Goal: Check status: Check status

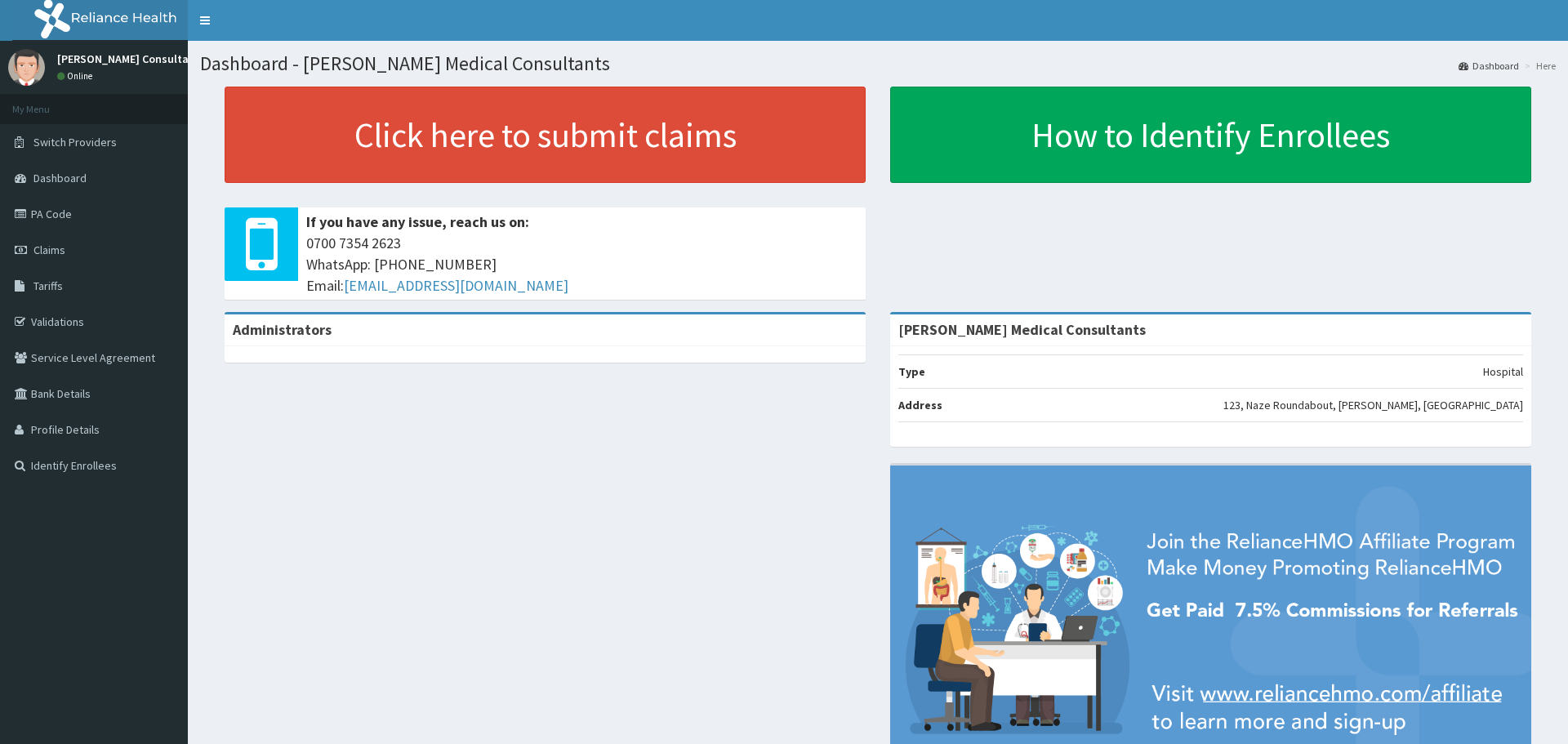
click at [691, 475] on div "Administrators [PERSON_NAME] Medical Consultants Type Hospital Address [STREET_…" at bounding box center [878, 565] width 1356 height 506
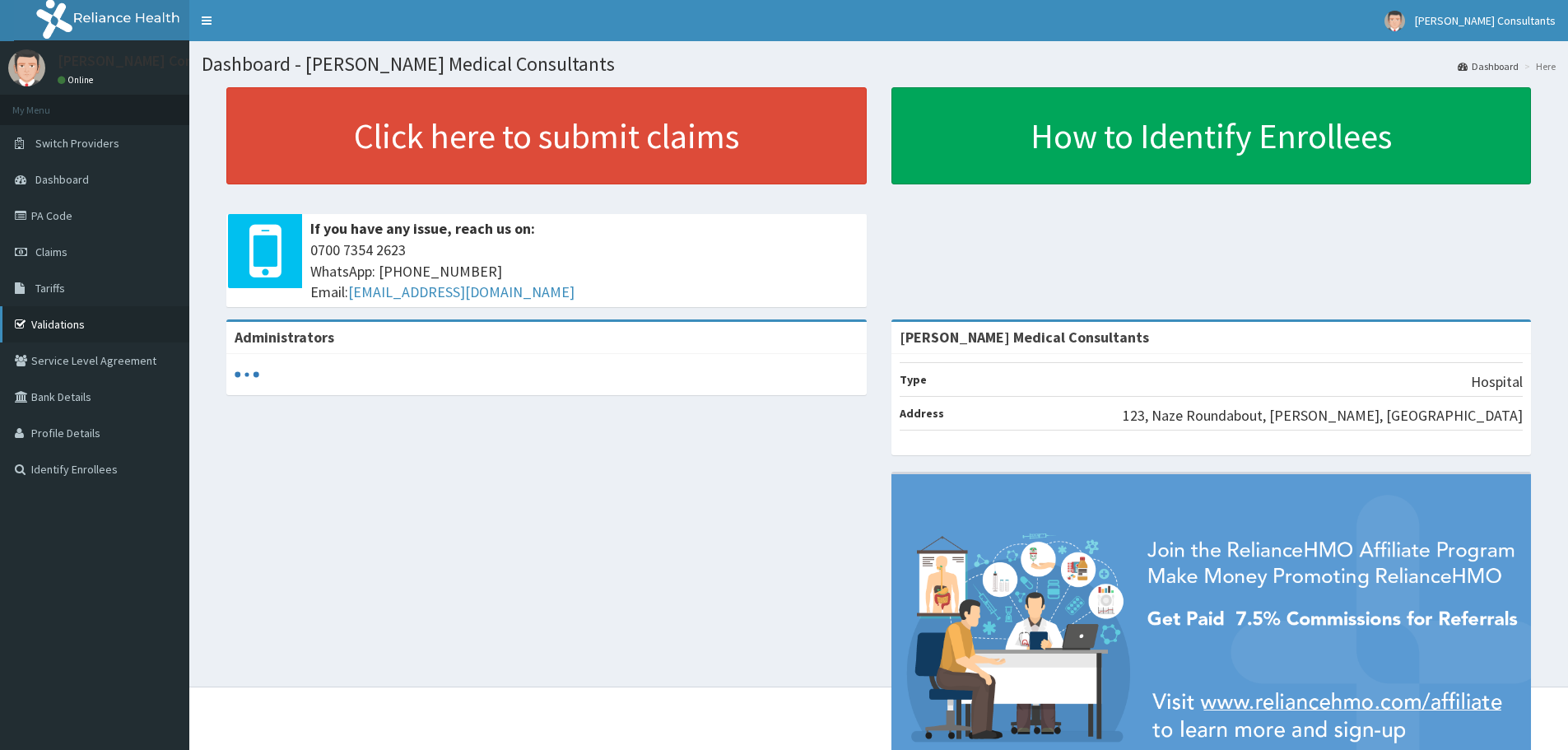
click at [68, 319] on link "Validations" at bounding box center [94, 324] width 189 height 36
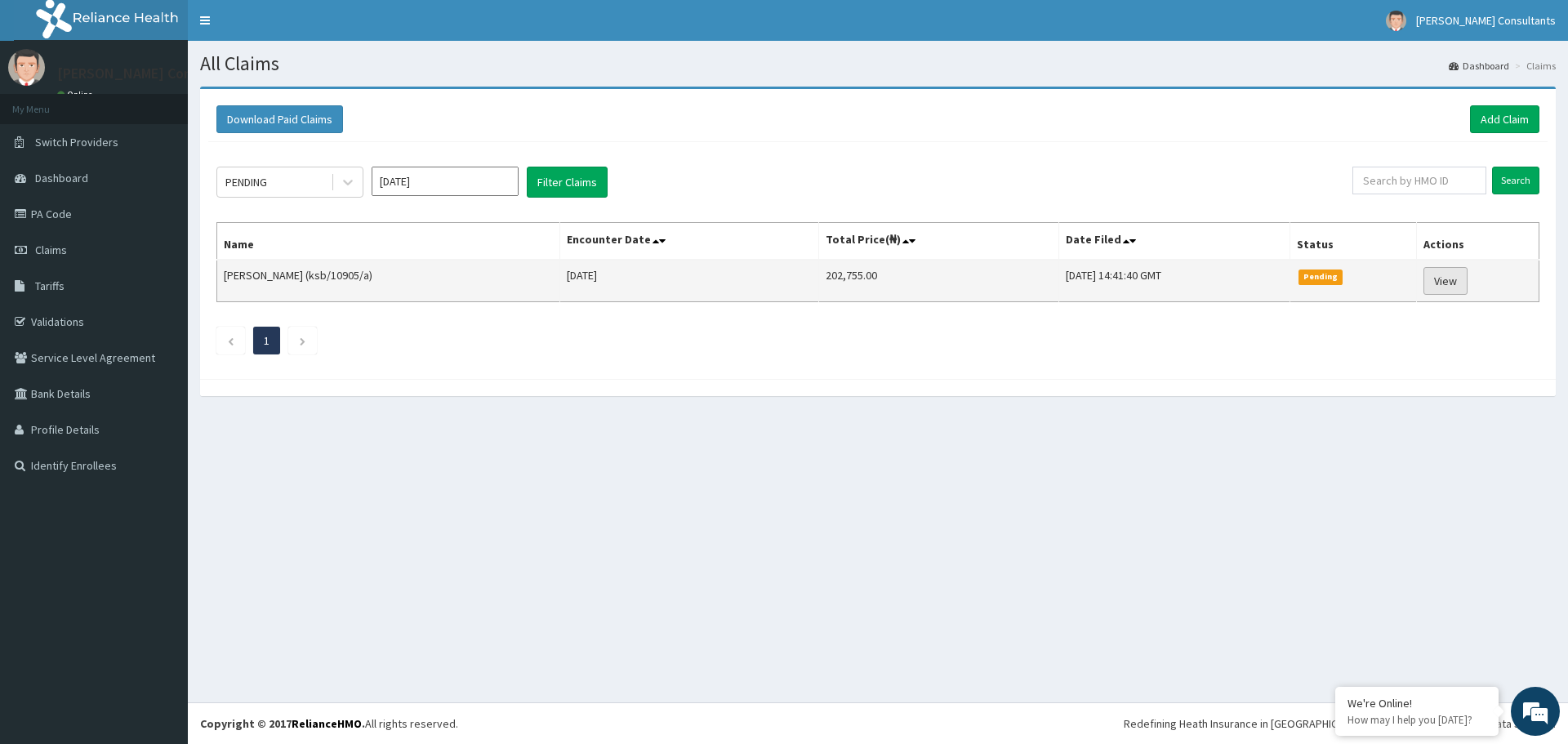
click at [1458, 280] on link "View" at bounding box center [1445, 281] width 44 height 28
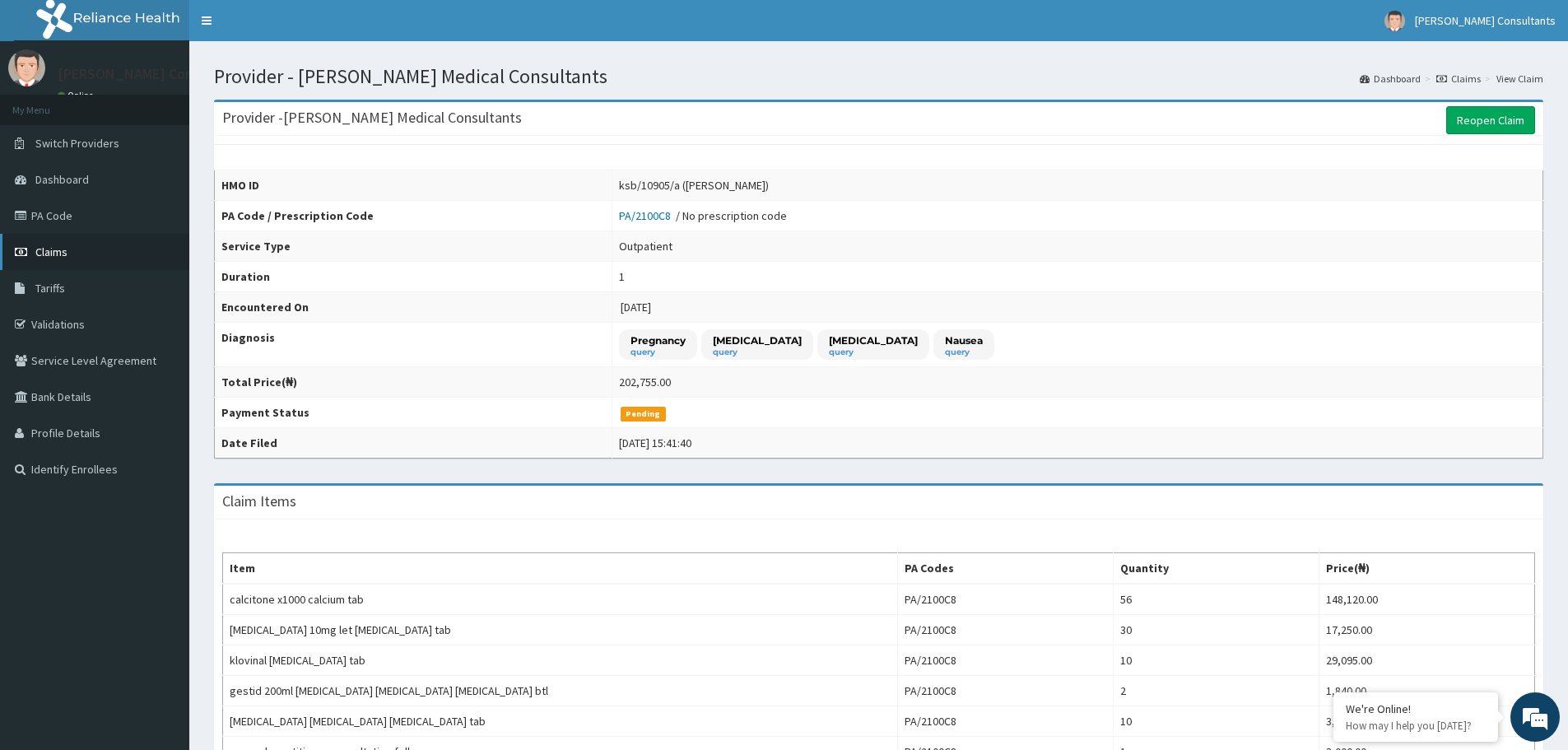
click at [38, 254] on span "Claims" at bounding box center [51, 252] width 32 height 15
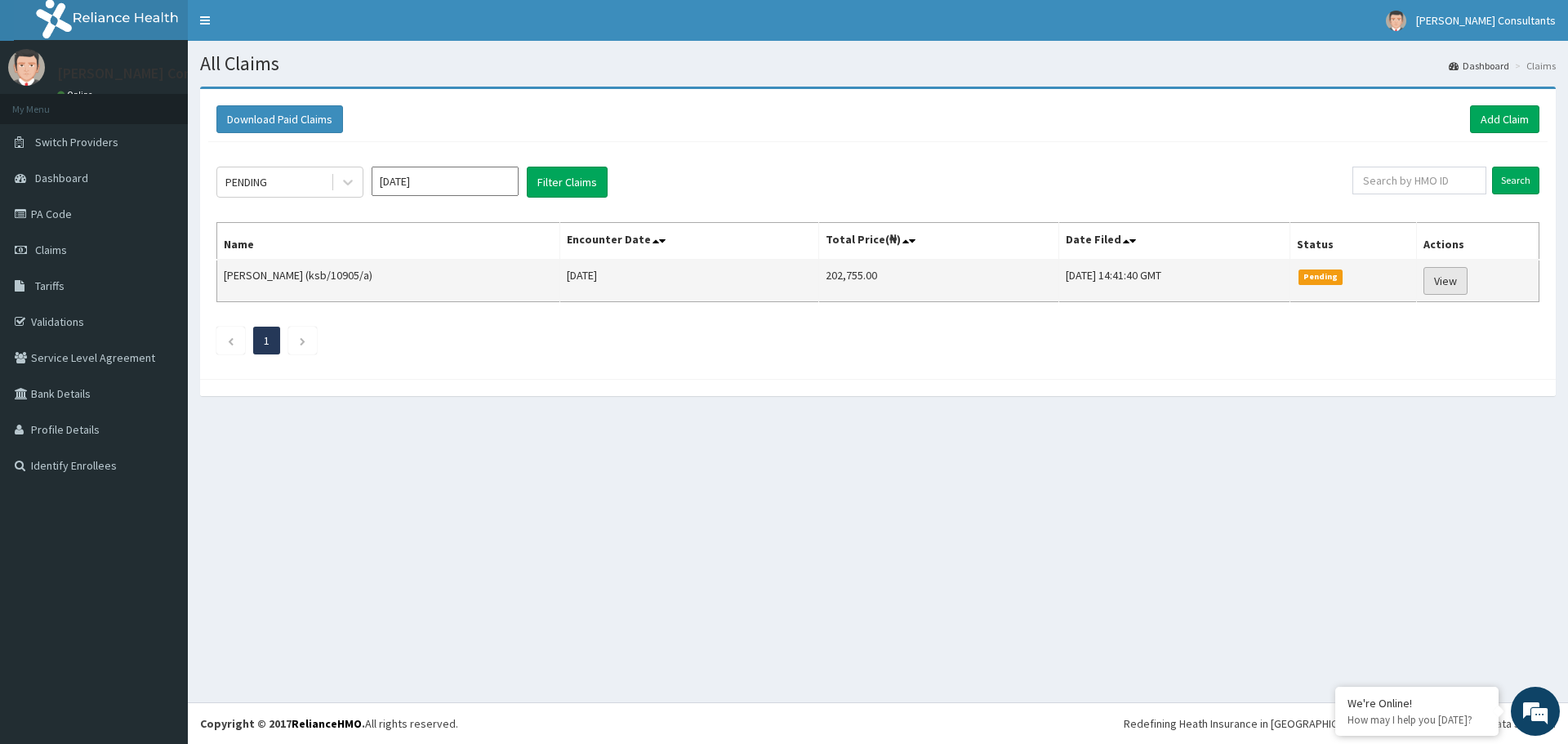
click at [1450, 283] on link "View" at bounding box center [1445, 281] width 44 height 28
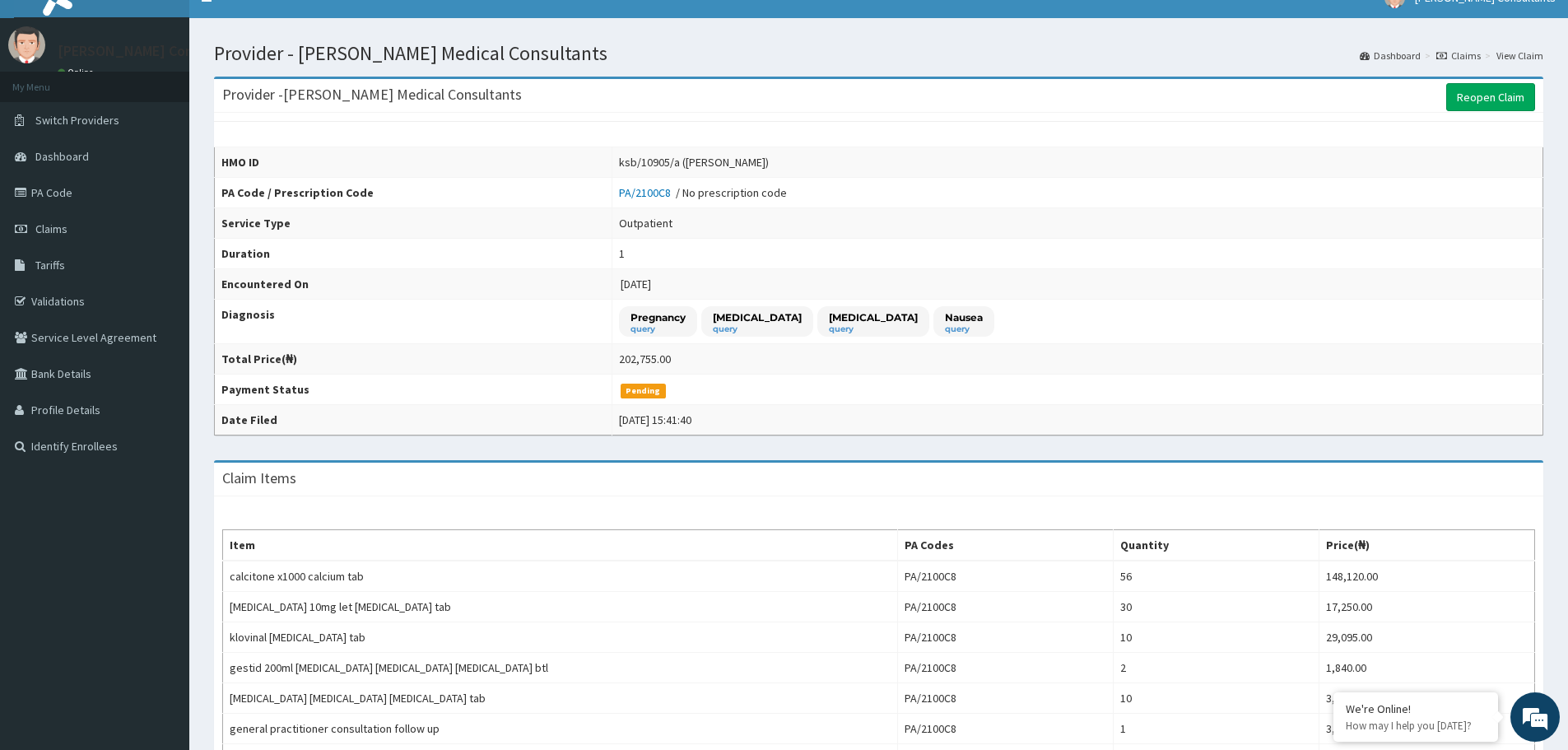
scroll to position [22, 0]
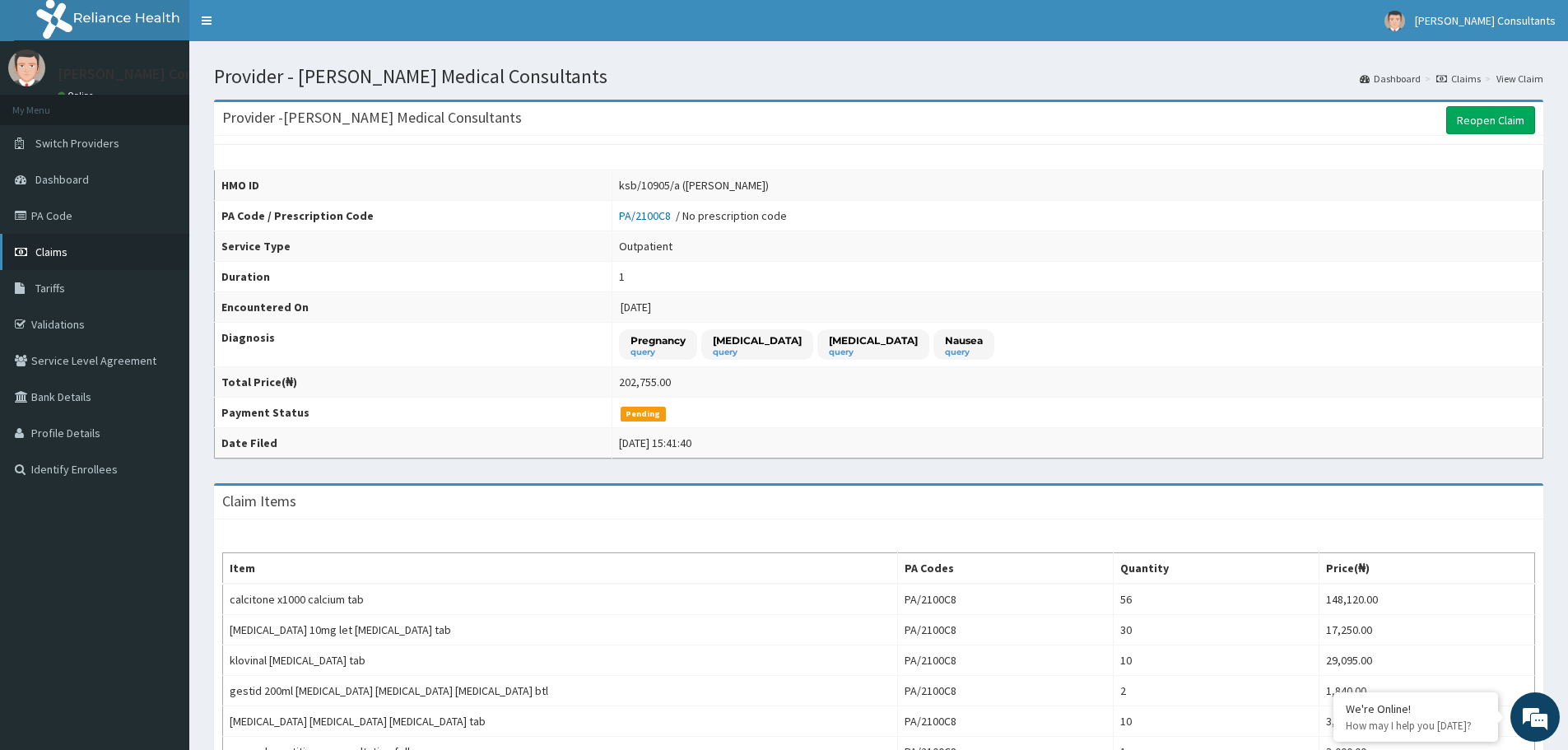
click at [68, 254] on link "Claims" at bounding box center [94, 252] width 189 height 36
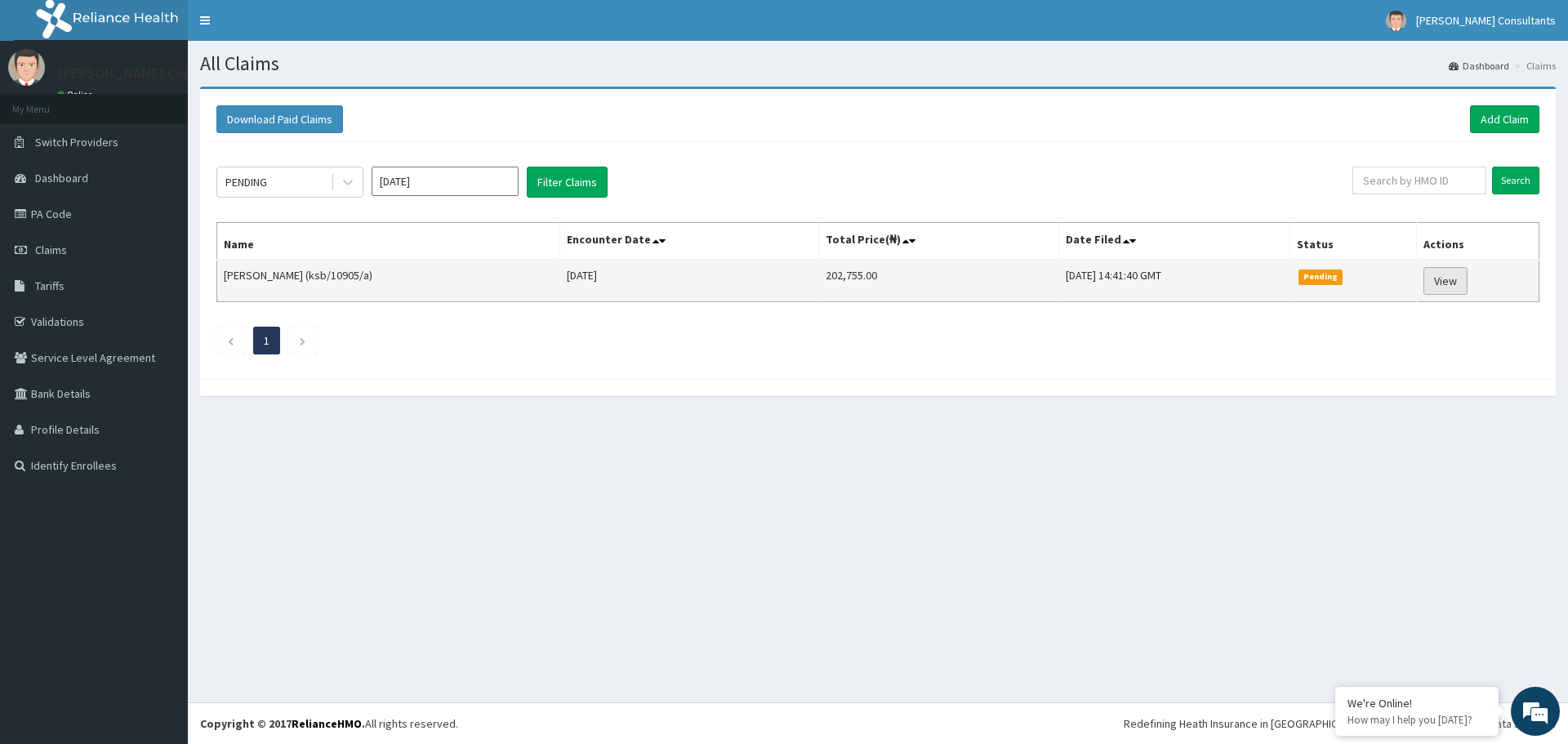
click at [1446, 283] on link "View" at bounding box center [1445, 281] width 44 height 28
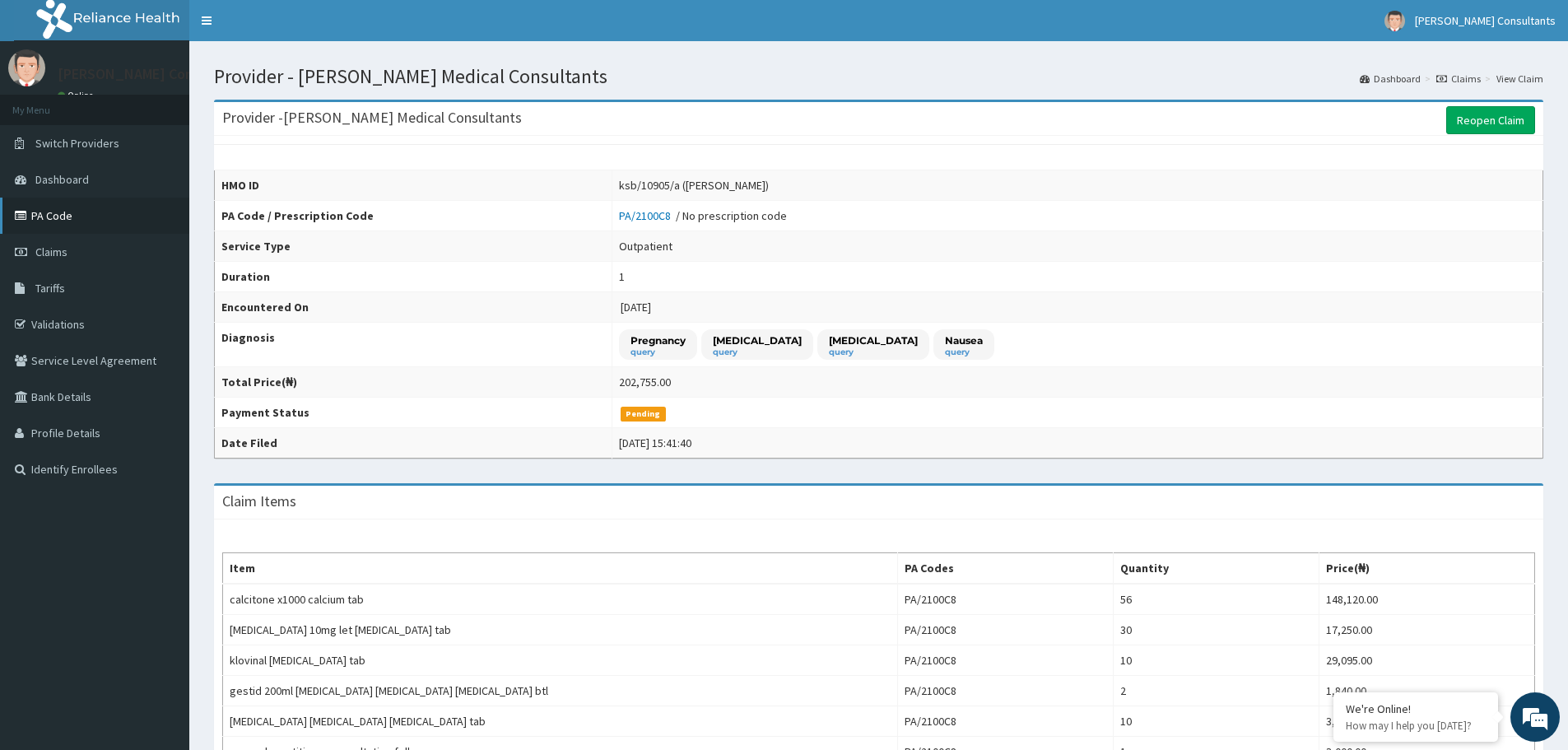
click at [49, 215] on link "PA Code" at bounding box center [94, 216] width 189 height 36
